Goal: Task Accomplishment & Management: Manage account settings

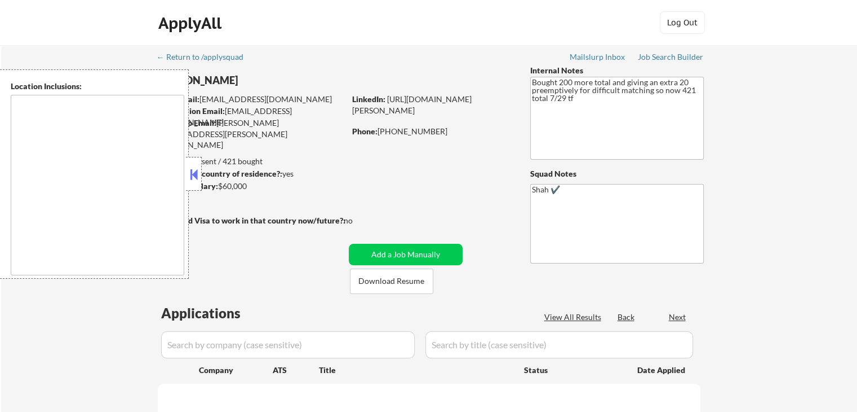
select select ""pending""
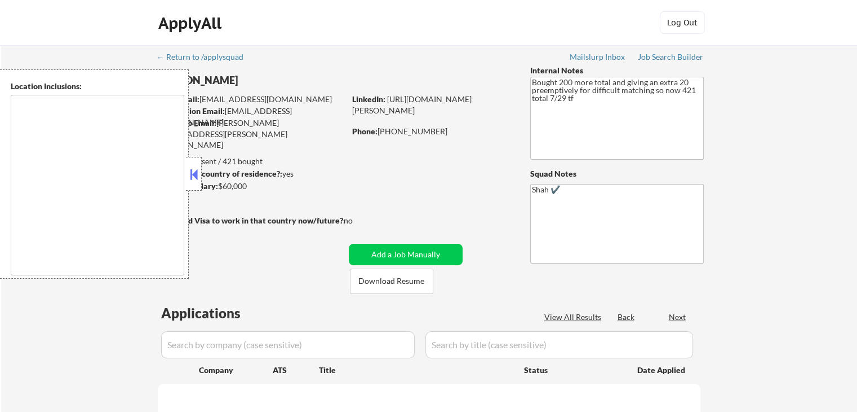
select select ""pending""
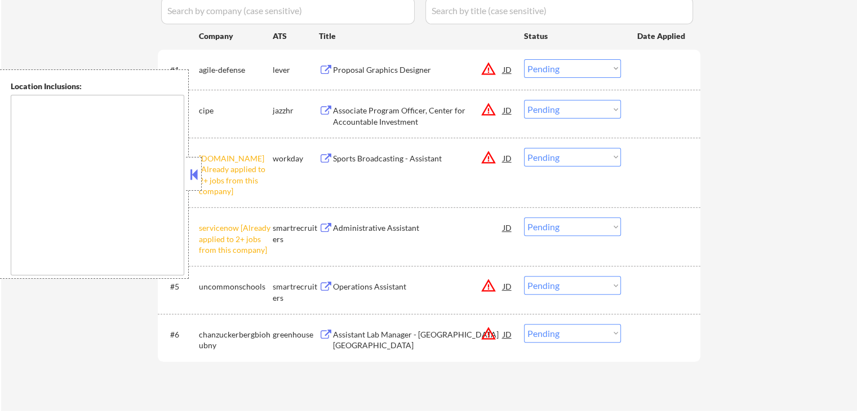
scroll to position [395, 0]
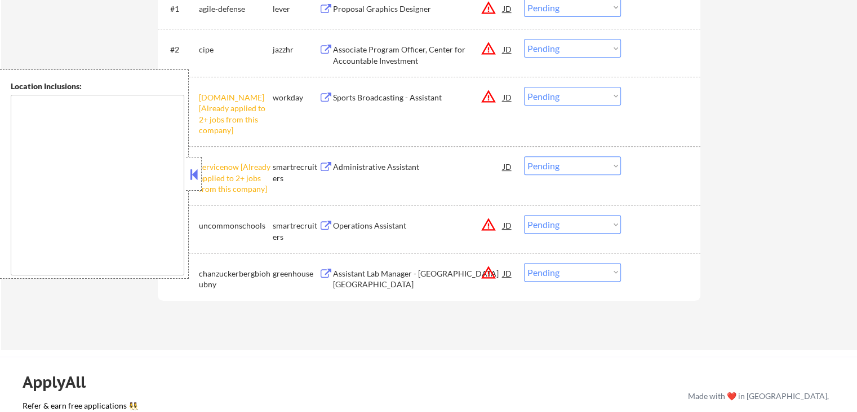
type textarea "[GEOGRAPHIC_DATA], [GEOGRAPHIC_DATA] [GEOGRAPHIC_DATA], [GEOGRAPHIC_DATA] [GEOG…"
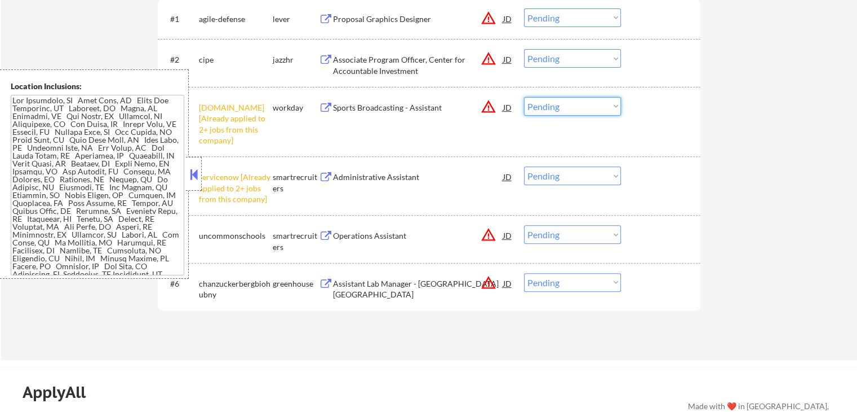
click at [574, 104] on select "Choose an option... Pending Applied Excluded (Questions) Excluded (Expired) Exc…" at bounding box center [572, 106] width 97 height 19
select select ""excluded__other_""
click at [524, 97] on select "Choose an option... Pending Applied Excluded (Questions) Excluded (Expired) Exc…" at bounding box center [572, 106] width 97 height 19
click at [573, 168] on select "Choose an option... Pending Applied Excluded (Questions) Excluded (Expired) Exc…" at bounding box center [572, 175] width 97 height 19
select select ""excluded__other_""
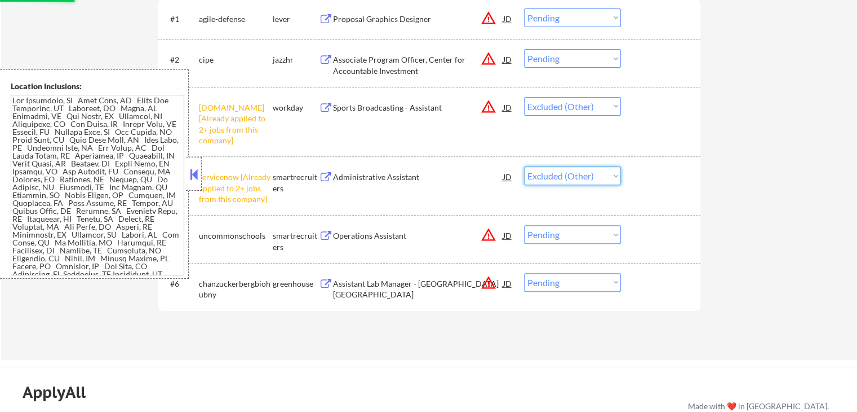
click at [524, 166] on select "Choose an option... Pending Applied Excluded (Questions) Excluded (Expired) Exc…" at bounding box center [572, 175] width 97 height 19
select select ""pending""
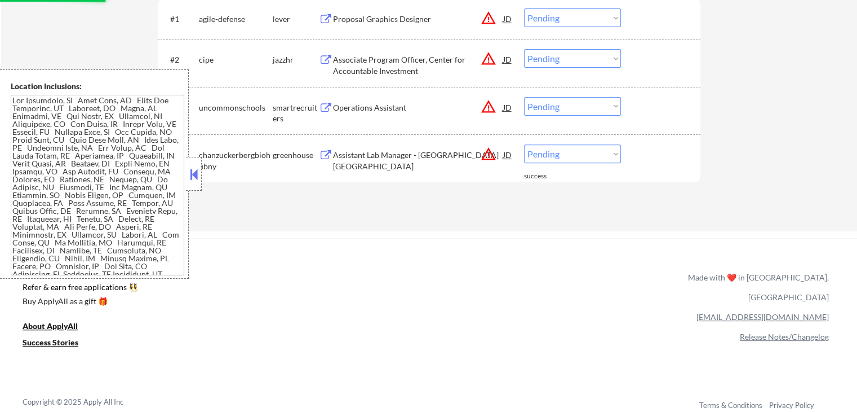
scroll to position [225, 0]
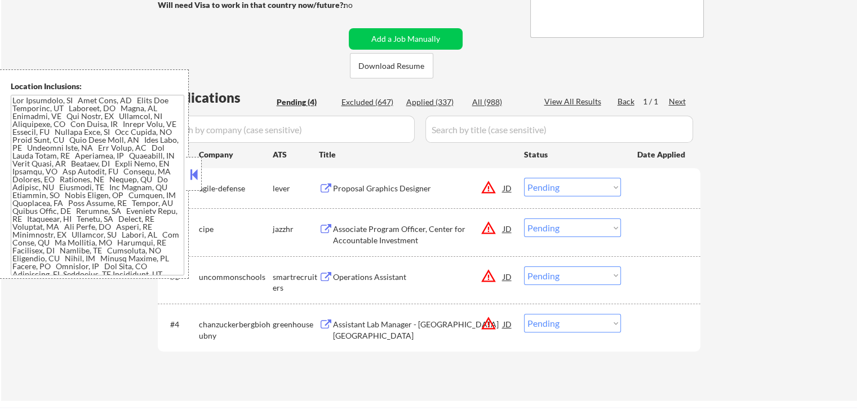
click at [325, 188] on button at bounding box center [326, 188] width 14 height 11
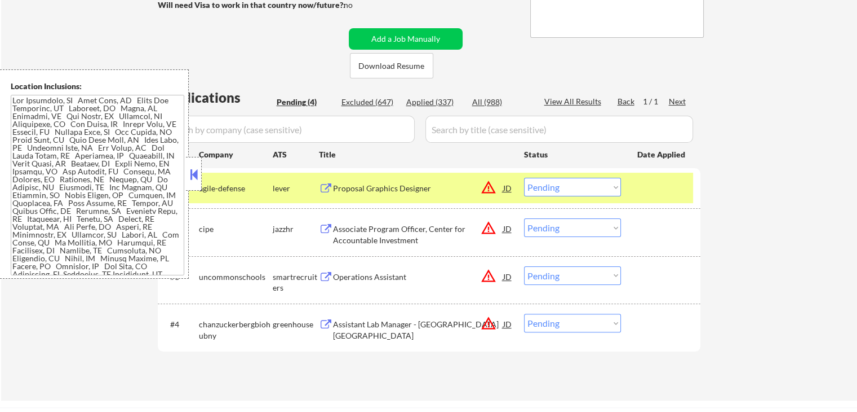
scroll to position [120, 0]
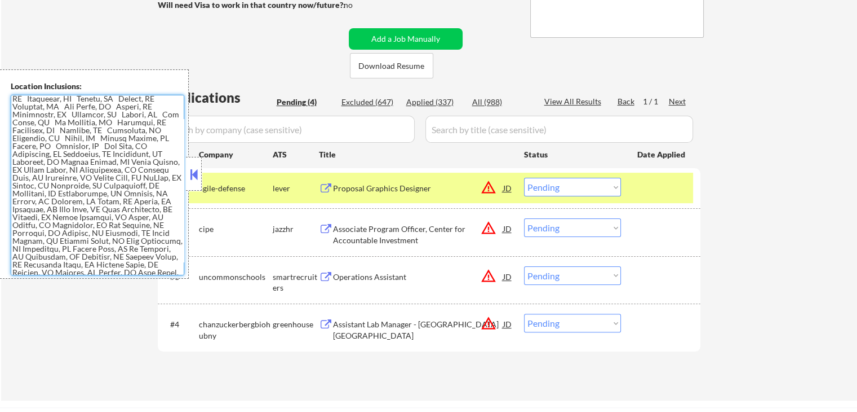
click at [556, 184] on select "Choose an option... Pending Applied Excluded (Questions) Excluded (Expired) Exc…" at bounding box center [572, 187] width 97 height 19
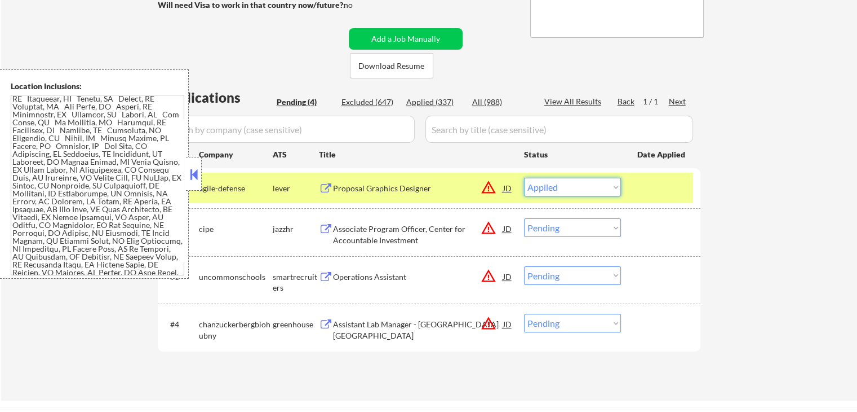
click at [524, 178] on select "Choose an option... Pending Applied Excluded (Questions) Excluded (Expired) Exc…" at bounding box center [572, 187] width 97 height 19
click at [329, 228] on button at bounding box center [326, 229] width 14 height 11
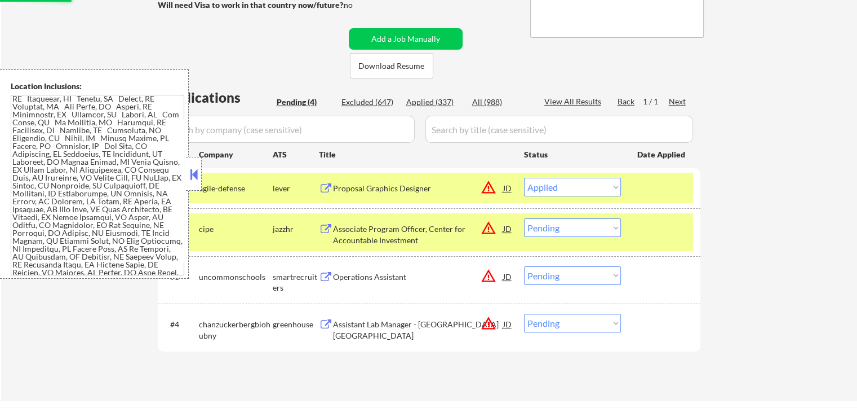
select select ""pending""
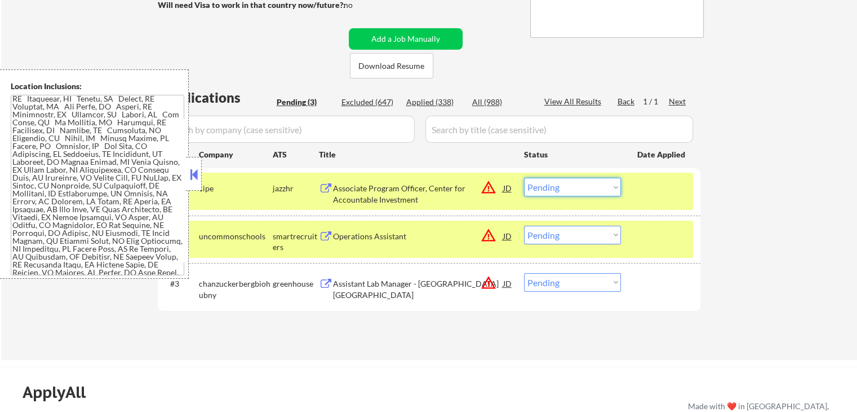
click at [573, 185] on select "Choose an option... Pending Applied Excluded (Questions) Excluded (Expired) Exc…" at bounding box center [572, 187] width 97 height 19
click at [524, 178] on select "Choose an option... Pending Applied Excluded (Questions) Excluded (Expired) Exc…" at bounding box center [572, 187] width 97 height 19
click at [328, 232] on button at bounding box center [326, 236] width 14 height 11
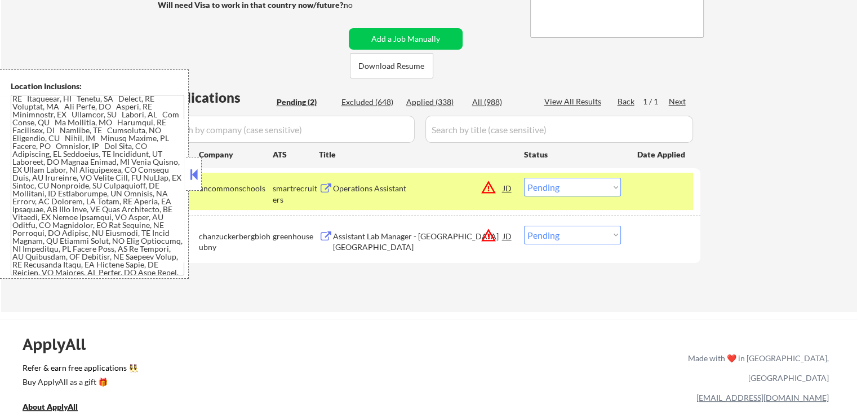
scroll to position [459, 0]
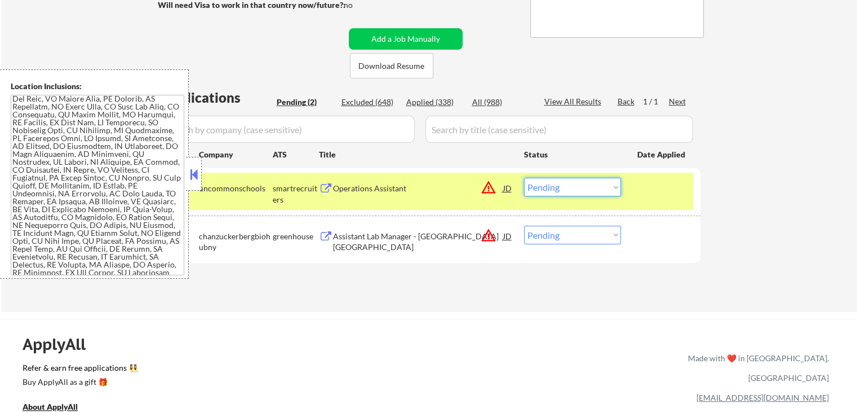
drag, startPoint x: 569, startPoint y: 185, endPoint x: 569, endPoint y: 195, distance: 9.6
click at [569, 187] on select "Choose an option... Pending Applied Excluded (Questions) Excluded (Expired) Exc…" at bounding box center [572, 187] width 97 height 19
click at [524, 178] on select "Choose an option... Pending Applied Excluded (Questions) Excluded (Expired) Exc…" at bounding box center [572, 187] width 97 height 19
click at [322, 233] on button at bounding box center [326, 236] width 14 height 11
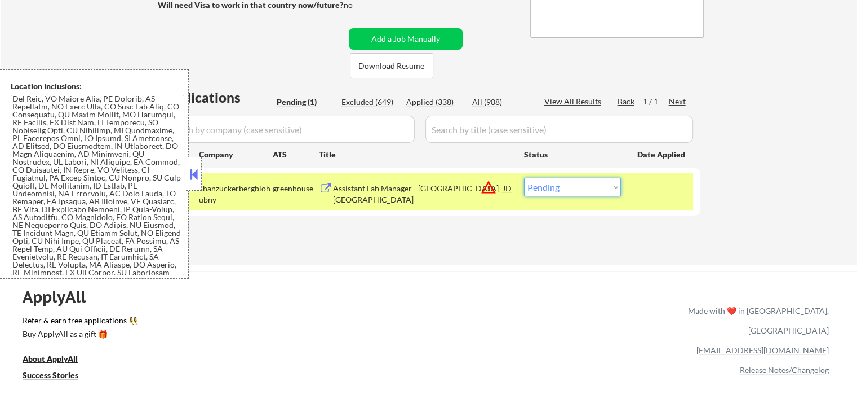
drag, startPoint x: 589, startPoint y: 188, endPoint x: 586, endPoint y: 195, distance: 7.9
click at [589, 188] on select "Choose an option... Pending Applied Excluded (Questions) Excluded (Expired) Exc…" at bounding box center [572, 187] width 97 height 19
select select ""excluded""
click at [524, 178] on select "Choose an option... Pending Applied Excluded (Questions) Excluded (Expired) Exc…" at bounding box center [572, 187] width 97 height 19
